Goal: Task Accomplishment & Management: Manage account settings

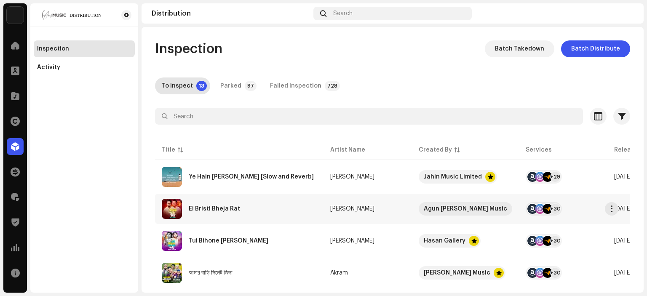
click at [214, 212] on div "Ei Bristi Bheja Rat" at bounding box center [239, 209] width 155 height 20
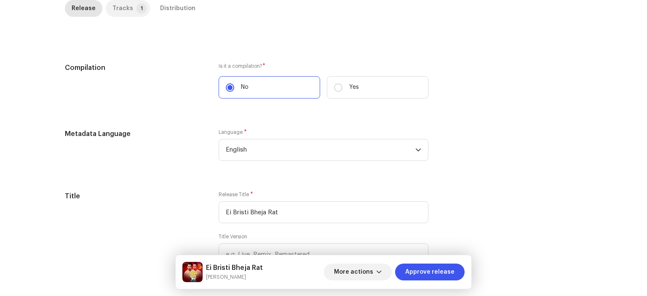
click at [123, 9] on div "Tracks" at bounding box center [123, 8] width 21 height 17
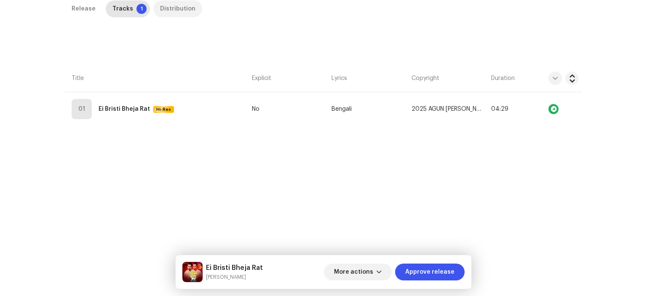
click at [169, 11] on div "Distribution" at bounding box center [177, 8] width 35 height 17
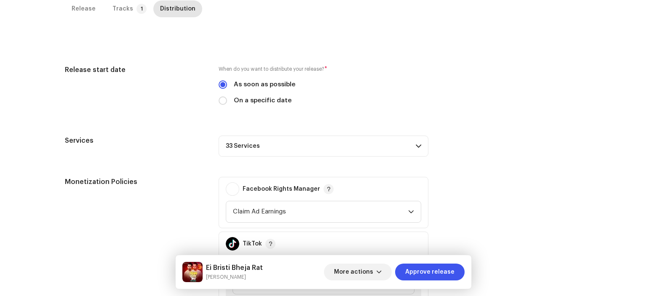
scroll to position [365, 0]
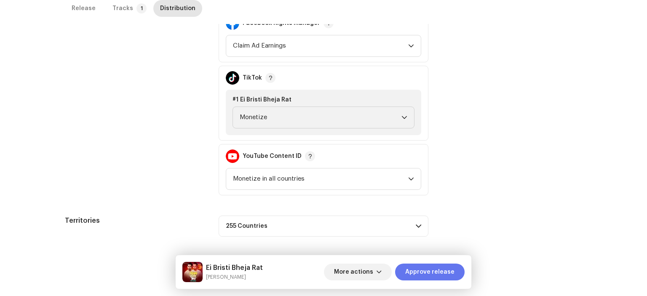
click at [431, 271] on span "Approve release" at bounding box center [429, 272] width 49 height 17
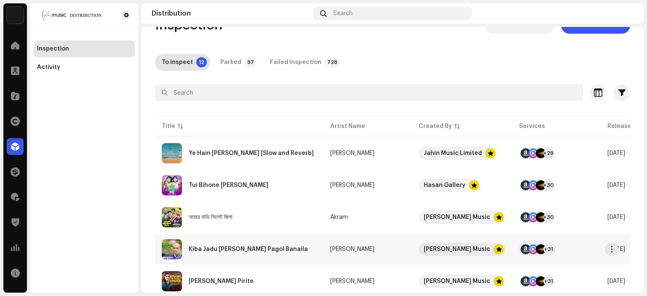
scroll to position [42, 0]
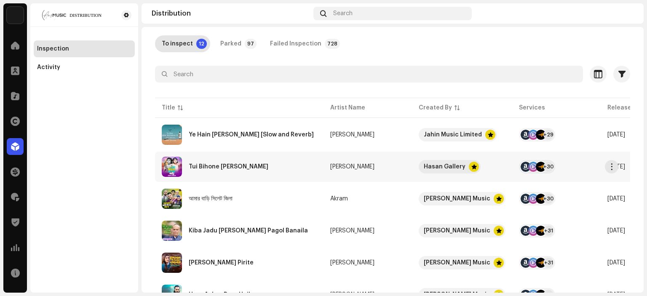
click at [228, 167] on div "Tui Bihone [PERSON_NAME]" at bounding box center [229, 167] width 80 height 6
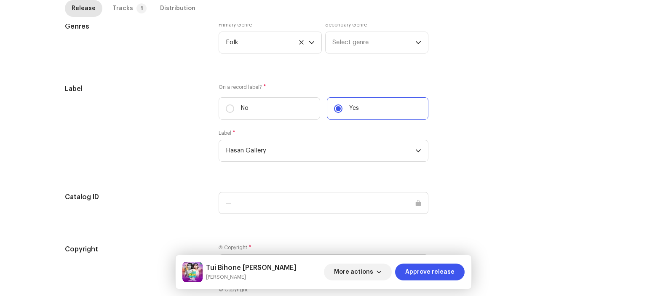
scroll to position [801, 0]
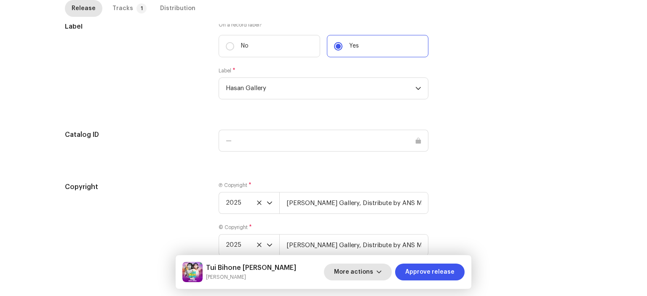
click at [351, 277] on span "More actions" at bounding box center [353, 272] width 39 height 17
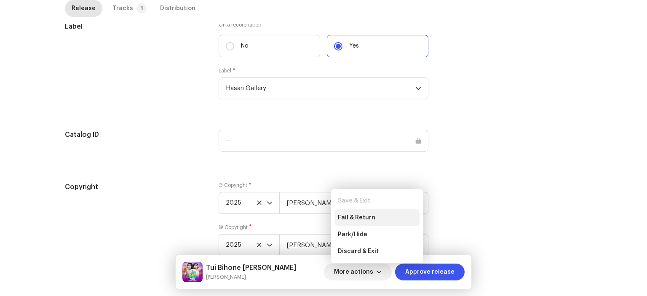
click at [357, 222] on div "Fail & Return" at bounding box center [377, 217] width 85 height 17
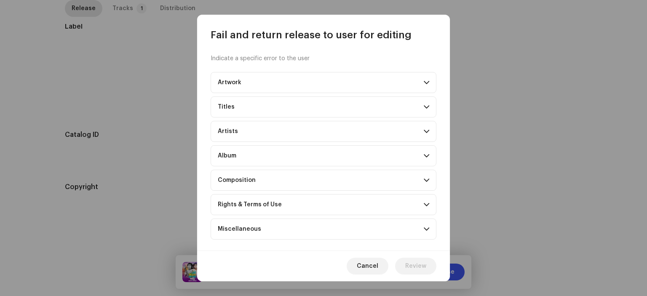
click at [260, 224] on p-accordion-header "Miscellaneous" at bounding box center [324, 229] width 226 height 21
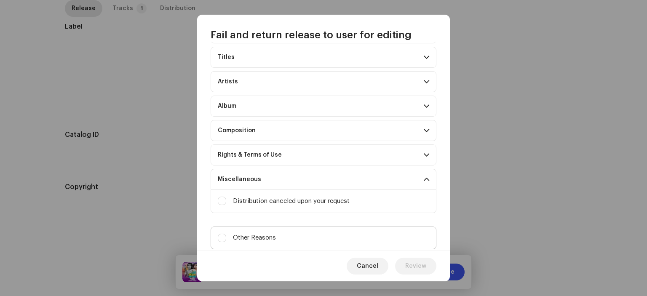
scroll to position [70, 0]
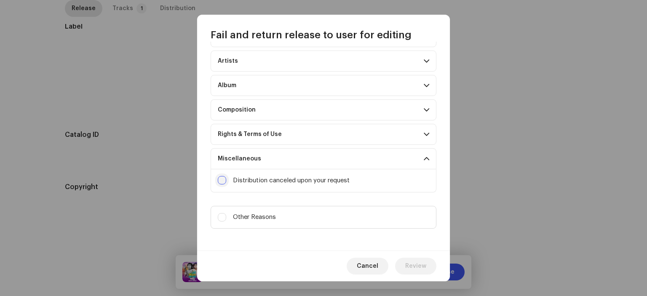
click at [222, 177] on input "Upscaled art / bad quality" at bounding box center [222, 180] width 8 height 8
checkbox input "true"
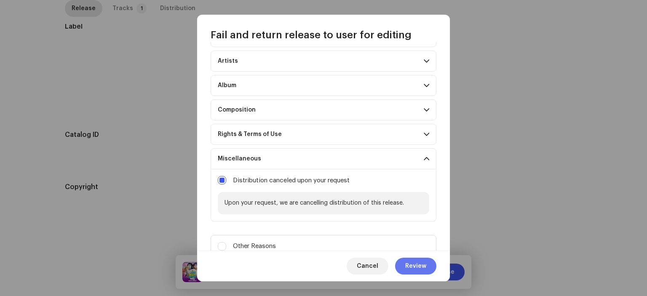
click at [410, 267] on span "Review" at bounding box center [415, 266] width 21 height 17
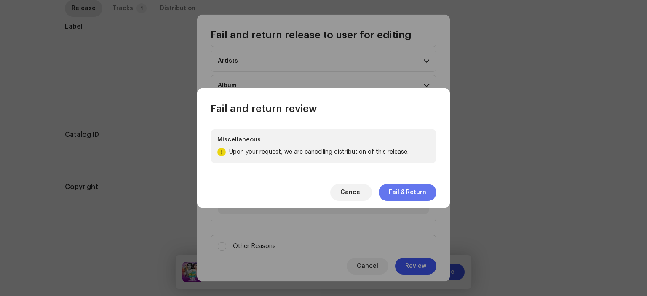
click at [410, 197] on span "Fail & Return" at bounding box center [408, 192] width 38 height 17
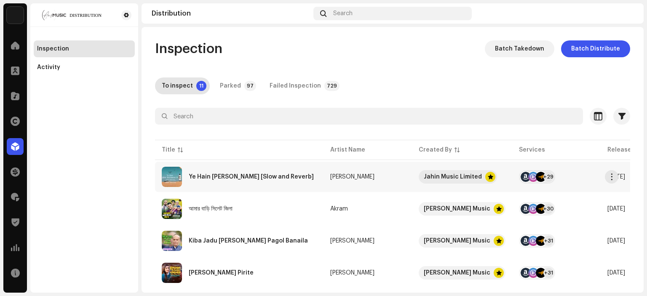
click at [255, 172] on div "Ye Hain [PERSON_NAME] [Slow and Reverb]" at bounding box center [239, 177] width 155 height 20
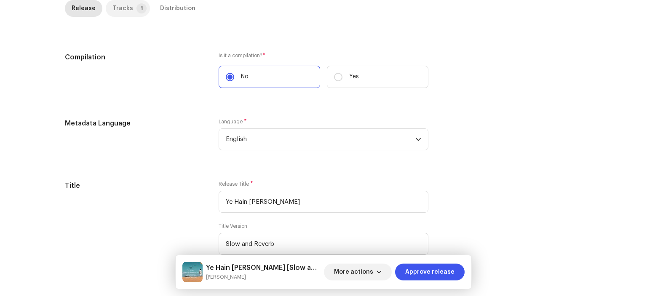
scroll to position [186, 0]
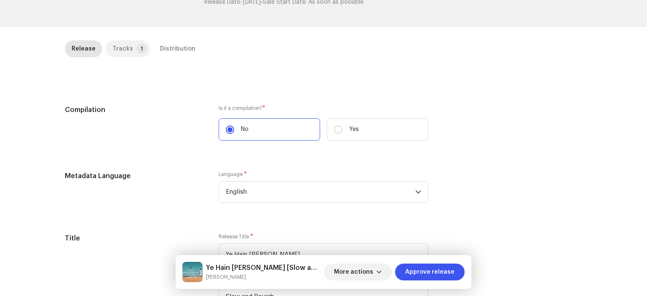
click at [123, 46] on div "Tracks" at bounding box center [123, 48] width 21 height 17
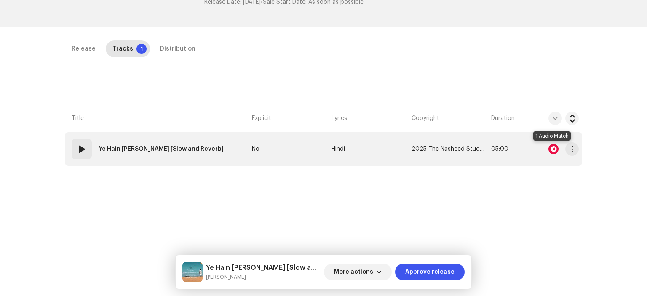
click at [550, 148] on div at bounding box center [554, 149] width 10 height 10
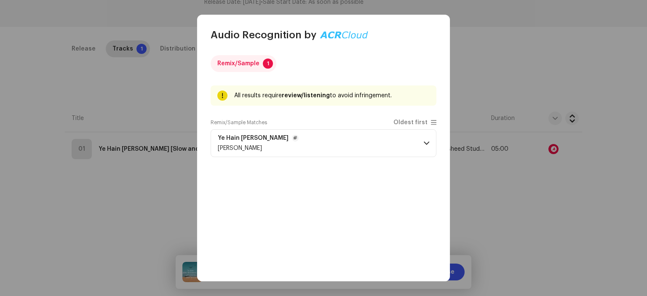
click at [306, 148] on p-accordion-header "Ye Hain [PERSON_NAME]" at bounding box center [324, 143] width 226 height 28
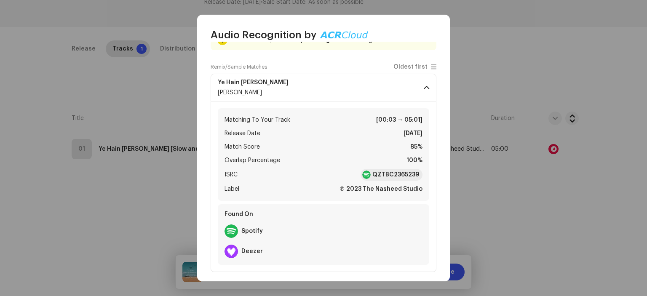
scroll to position [17, 0]
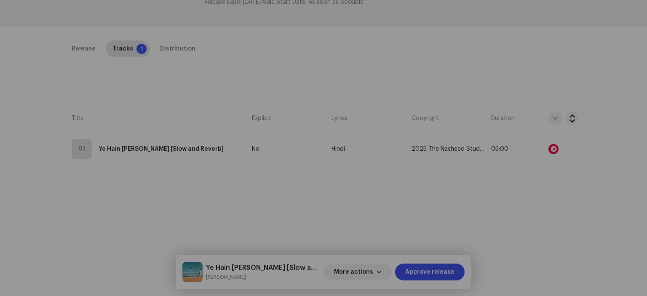
click at [119, 187] on div "Audio Recognition by Remix/Sample 1 All results require review/listening to avo…" at bounding box center [323, 148] width 647 height 296
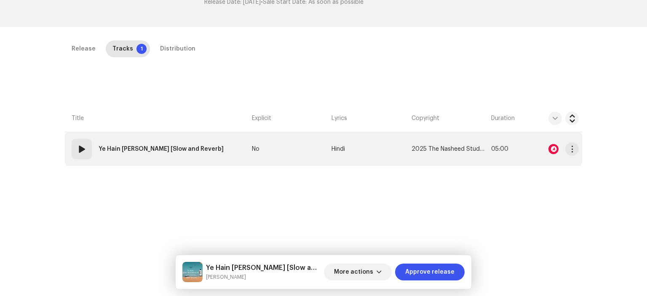
click at [165, 149] on strong "Ye Hain [PERSON_NAME] [Slow and Reverb]" at bounding box center [161, 149] width 125 height 17
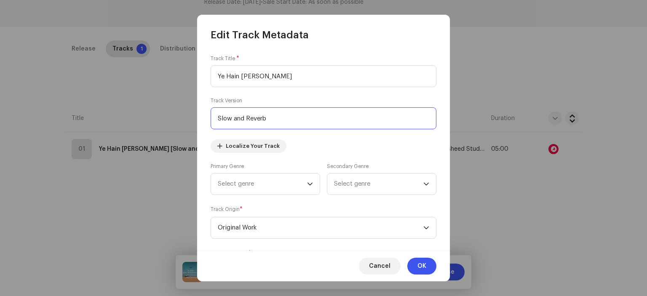
click at [269, 109] on input "Slow and Reverb" at bounding box center [324, 118] width 226 height 22
click at [423, 267] on span "OK" at bounding box center [422, 266] width 9 height 17
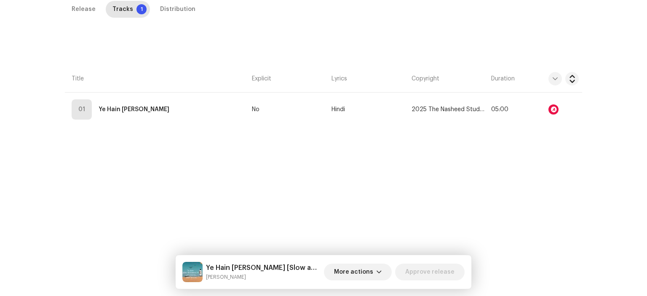
scroll to position [226, 0]
click at [73, 11] on div "Release" at bounding box center [84, 8] width 24 height 17
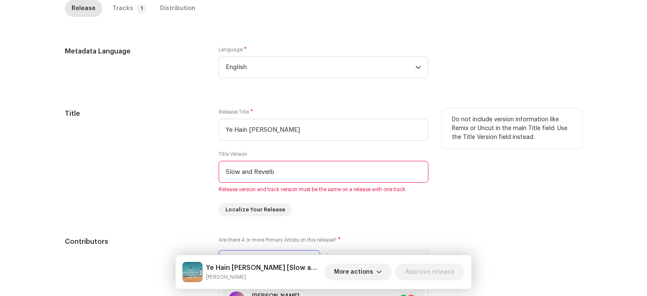
scroll to position [311, 0]
click at [285, 177] on input "Slow and Reverb" at bounding box center [324, 172] width 210 height 22
click at [285, 176] on input "Slow and Reverb" at bounding box center [324, 172] width 210 height 22
type input "Slow and Rever"
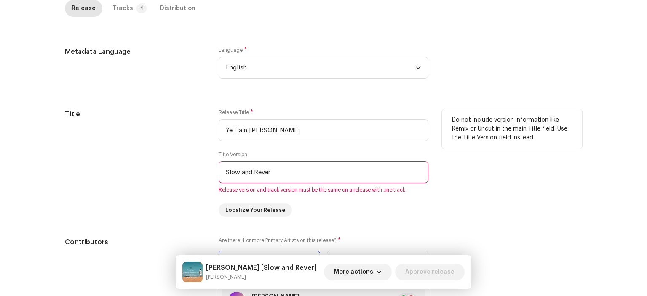
click at [285, 176] on input "Slow and Rever" at bounding box center [324, 172] width 210 height 22
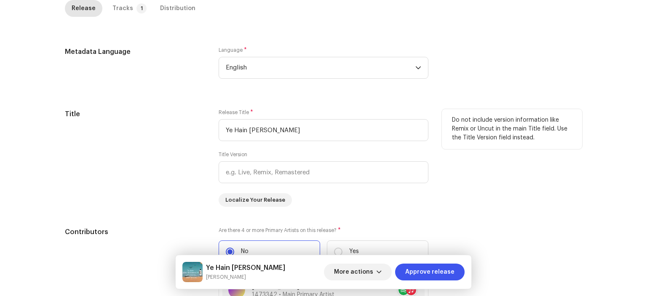
click at [196, 160] on div "Title" at bounding box center [135, 158] width 140 height 98
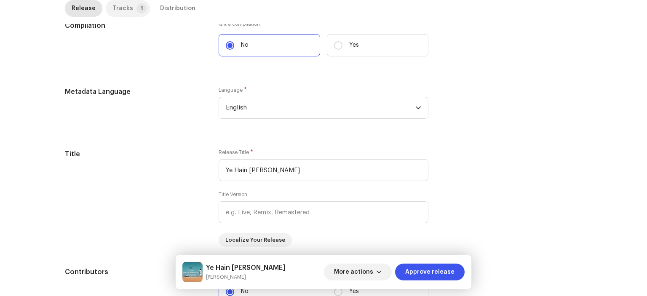
click at [126, 3] on div "Tracks" at bounding box center [123, 8] width 21 height 17
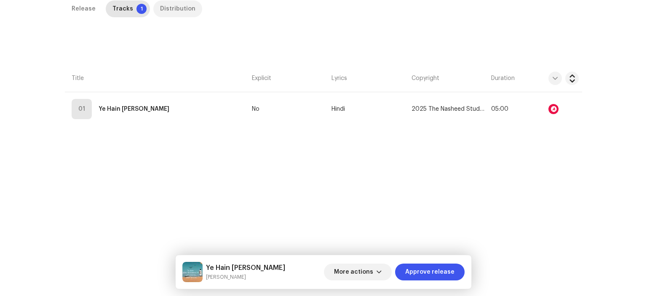
click at [175, 8] on div "Distribution" at bounding box center [177, 8] width 35 height 17
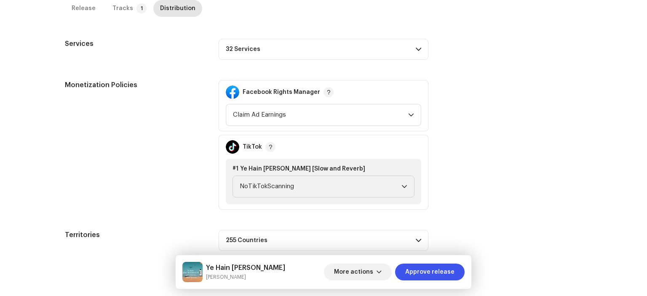
scroll to position [338, 0]
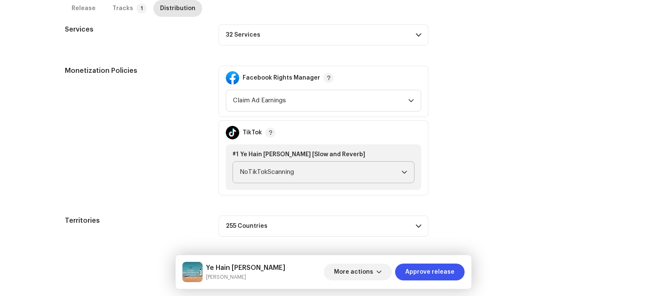
click at [280, 169] on span "NoTikTokScanning" at bounding box center [321, 172] width 162 height 21
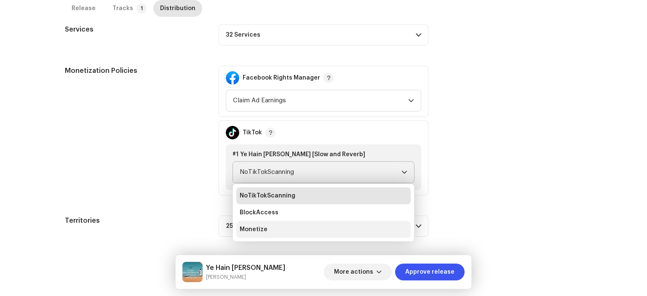
click at [268, 230] on li "Monetize" at bounding box center [323, 229] width 174 height 17
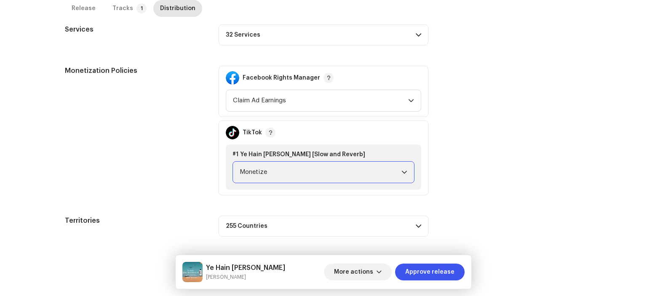
click at [171, 188] on div "Monetization Policies" at bounding box center [135, 131] width 140 height 130
click at [439, 271] on span "Approve release" at bounding box center [429, 272] width 49 height 17
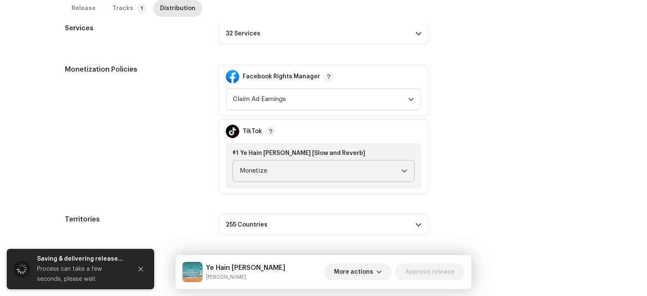
scroll to position [311, 0]
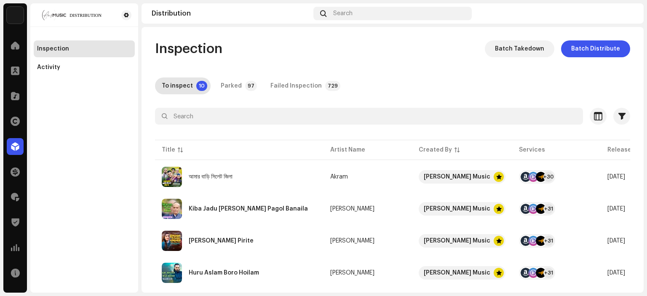
click at [367, 62] on div "Inspection Batch Takedown Batch Distribute To inspect 10 Parked 97 Failed Inspe…" at bounding box center [393, 271] width 502 height 462
